Goal: Task Accomplishment & Management: Manage account settings

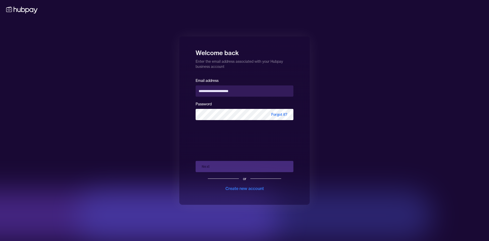
click at [226, 166] on div "Next or Create new account" at bounding box center [245, 174] width 98 height 35
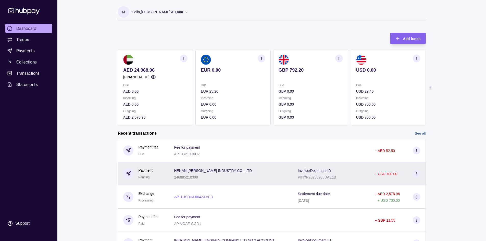
click at [269, 183] on div "HENAN [PERSON_NAME] INDUSTRY CO., LTD 246885210308" at bounding box center [231, 173] width 124 height 23
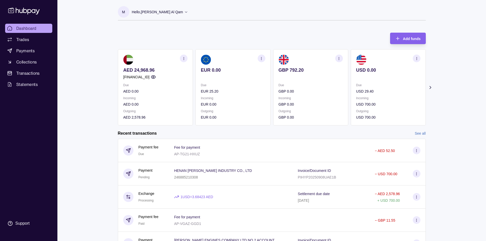
click at [267, 37] on html "Dashboard Trades Payments Collections Transactions Statements Support M Hello, …" at bounding box center [243, 135] width 486 height 271
click at [170, 12] on p "Hello, Mosaab [PERSON_NAME] Al Qam" at bounding box center [157, 12] width 51 height 6
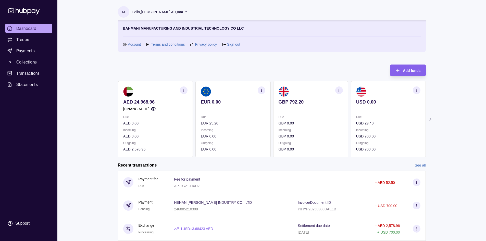
click at [233, 45] on link "Sign out" at bounding box center [233, 45] width 13 height 6
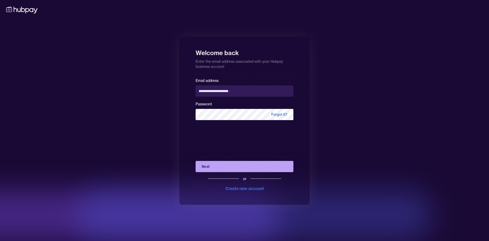
click at [230, 168] on button "Next" at bounding box center [245, 166] width 98 height 11
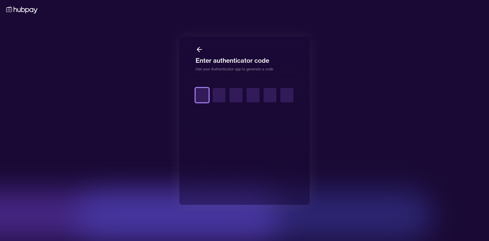
type input "*"
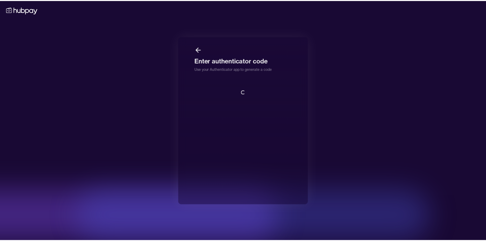
scroll to position [1, 0]
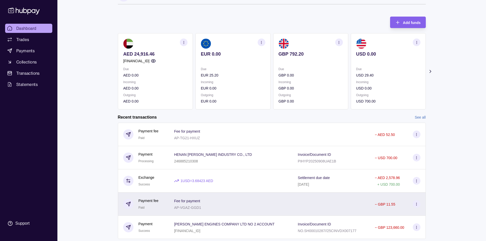
scroll to position [30, 0]
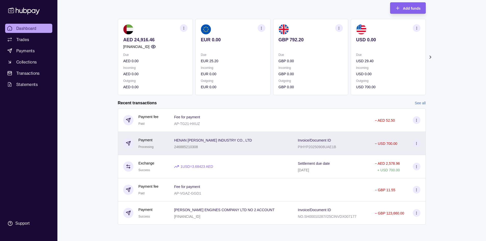
click at [257, 144] on div "HENAN [PERSON_NAME] INDUSTRY CO., LTD 246885210308" at bounding box center [230, 143] width 113 height 13
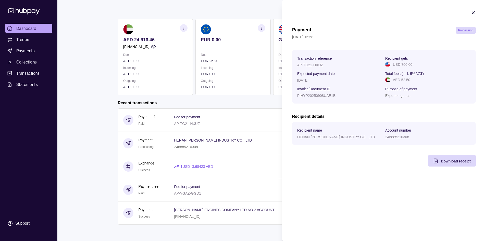
click at [472, 13] on icon "button" at bounding box center [472, 12] width 5 height 5
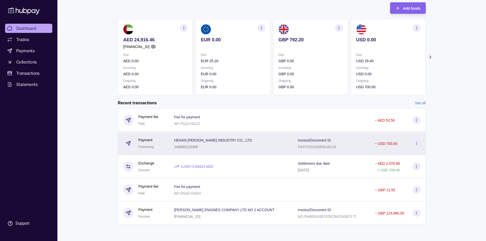
click at [335, 150] on div "Invoice/Document ID PIHYP20250908UAE1B" at bounding box center [330, 143] width 77 height 23
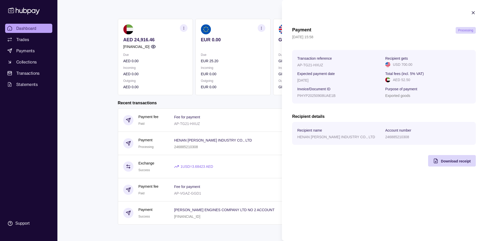
click at [210, 126] on html "Dashboard Trades Payments Collections Transactions Statements Support M Hello, …" at bounding box center [243, 105] width 486 height 271
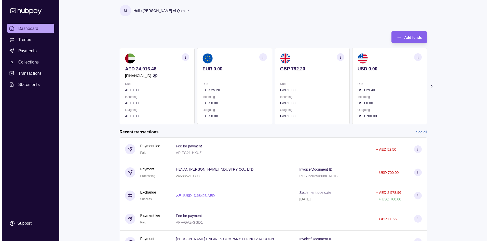
scroll to position [0, 0]
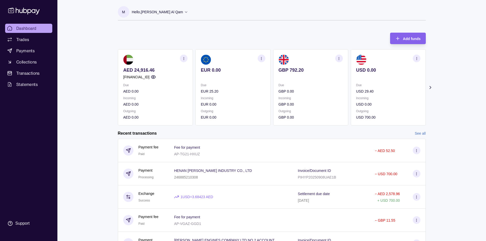
click at [166, 11] on p "Hello, Mosaab [PERSON_NAME] Al Qam" at bounding box center [157, 12] width 51 height 6
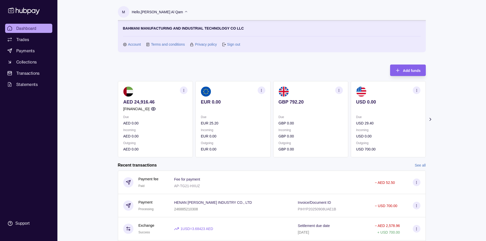
click at [233, 43] on link "Sign out" at bounding box center [233, 45] width 13 height 6
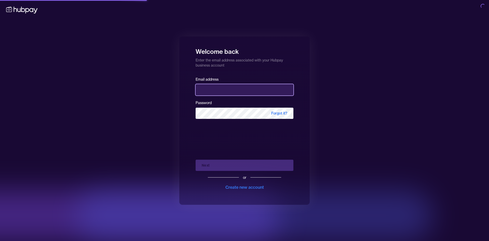
type input "**********"
